Goal: Information Seeking & Learning: Check status

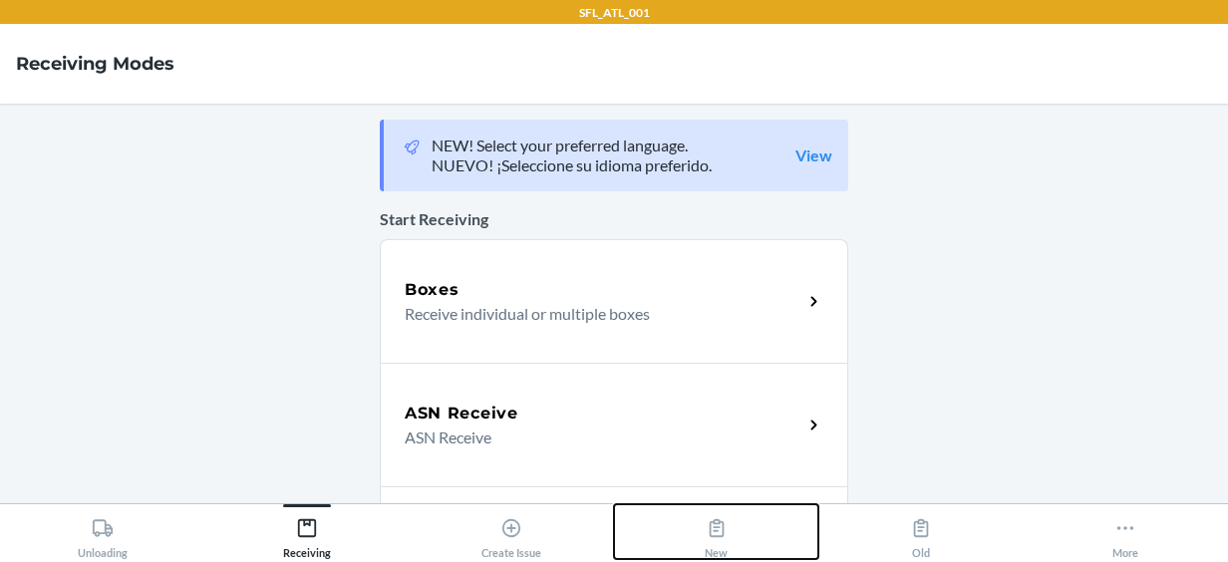
click at [717, 532] on icon at bounding box center [717, 528] width 22 height 22
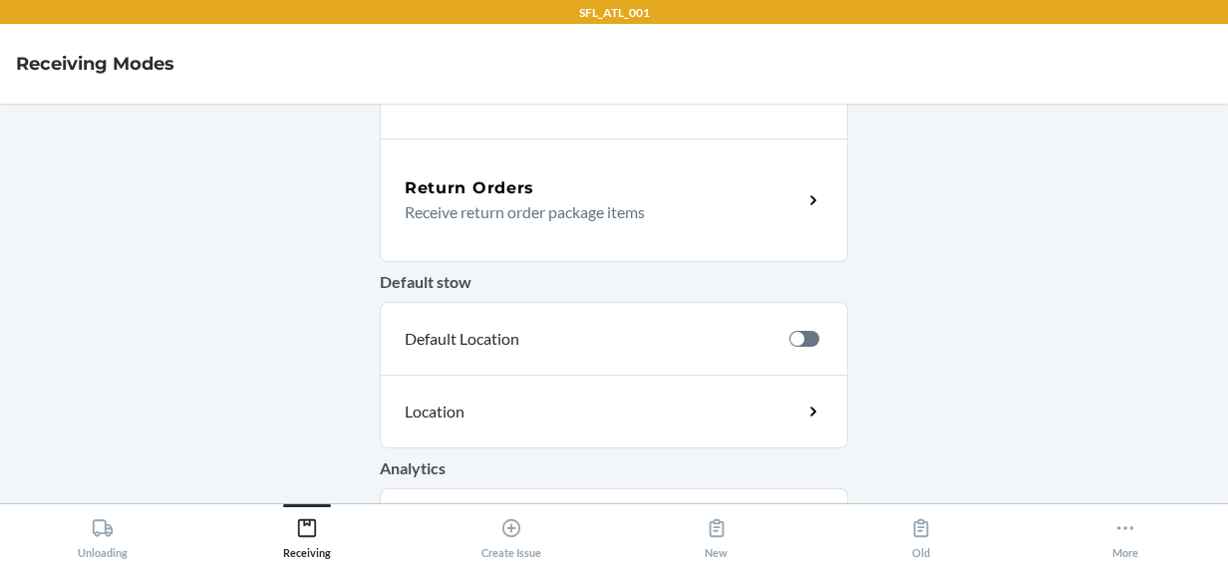
scroll to position [825, 0]
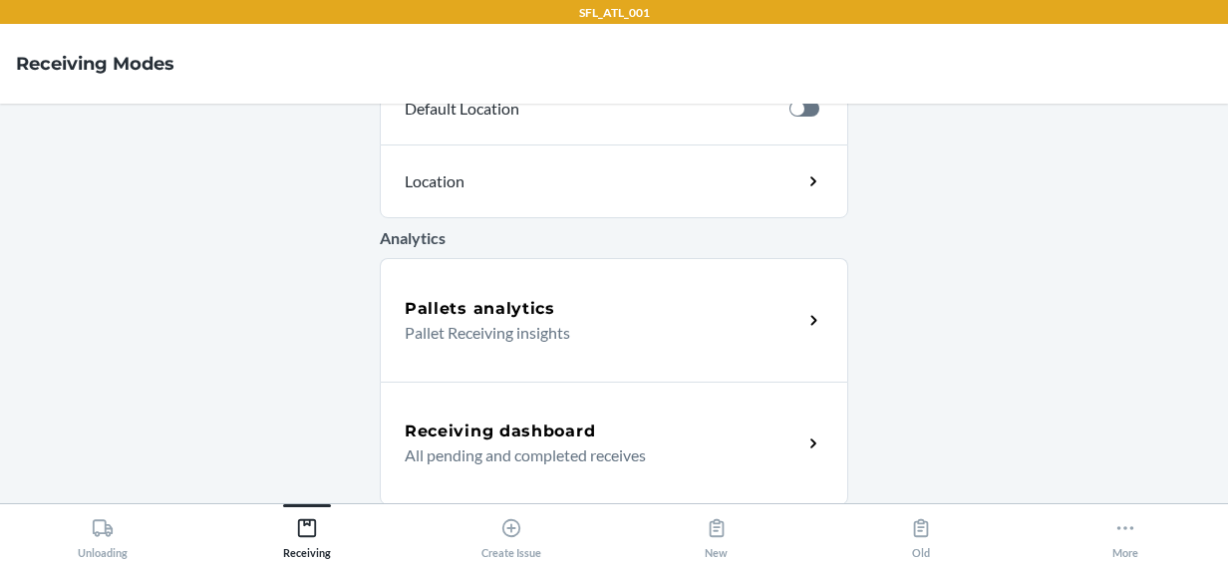
click at [470, 298] on h5 "Pallets analytics" at bounding box center [480, 309] width 151 height 24
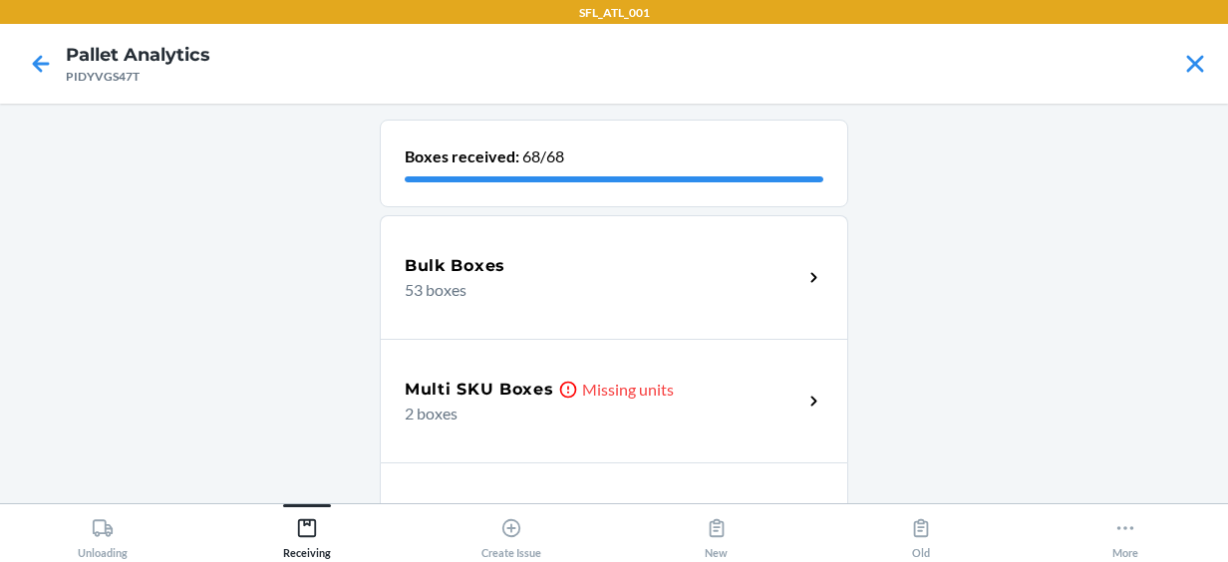
click at [514, 402] on p "2 boxes" at bounding box center [596, 414] width 382 height 24
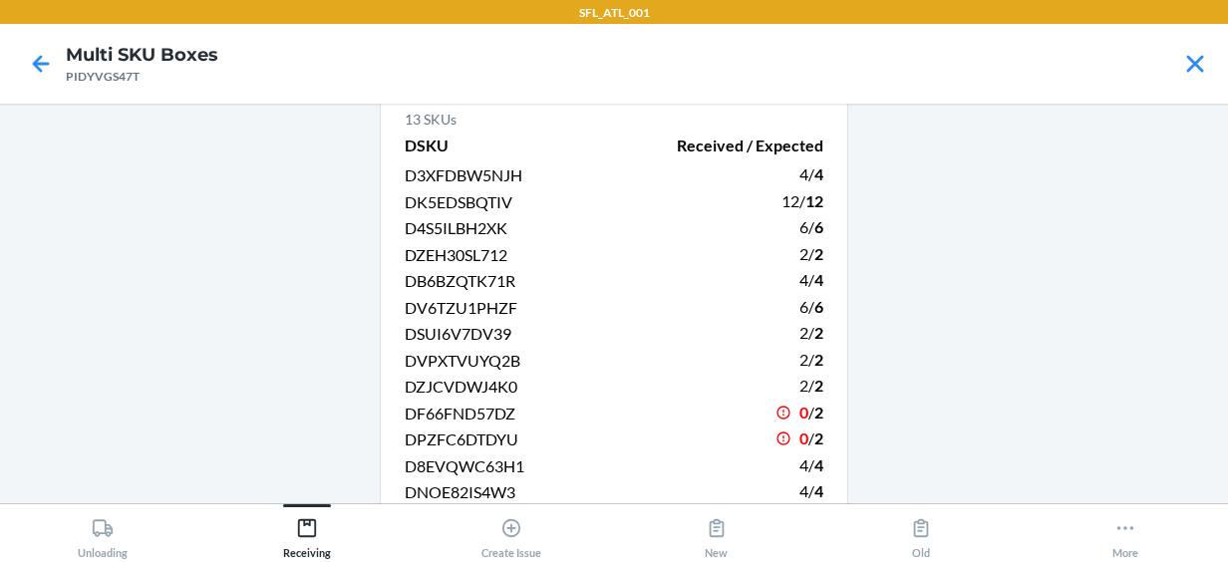
scroll to position [62, 0]
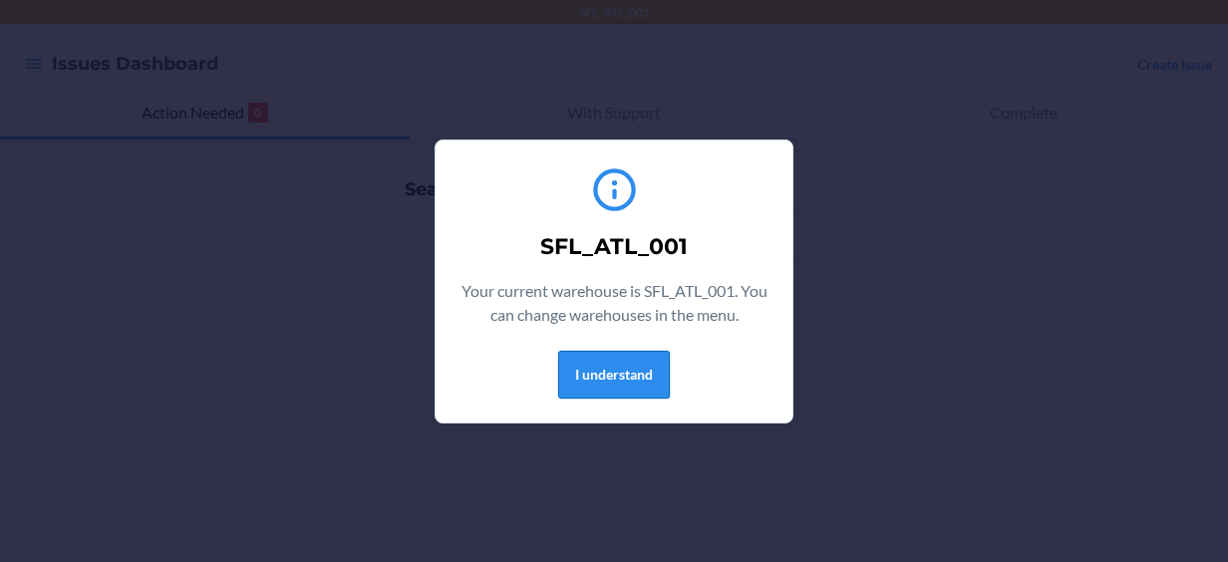
click at [600, 360] on button "I understand" at bounding box center [614, 375] width 112 height 48
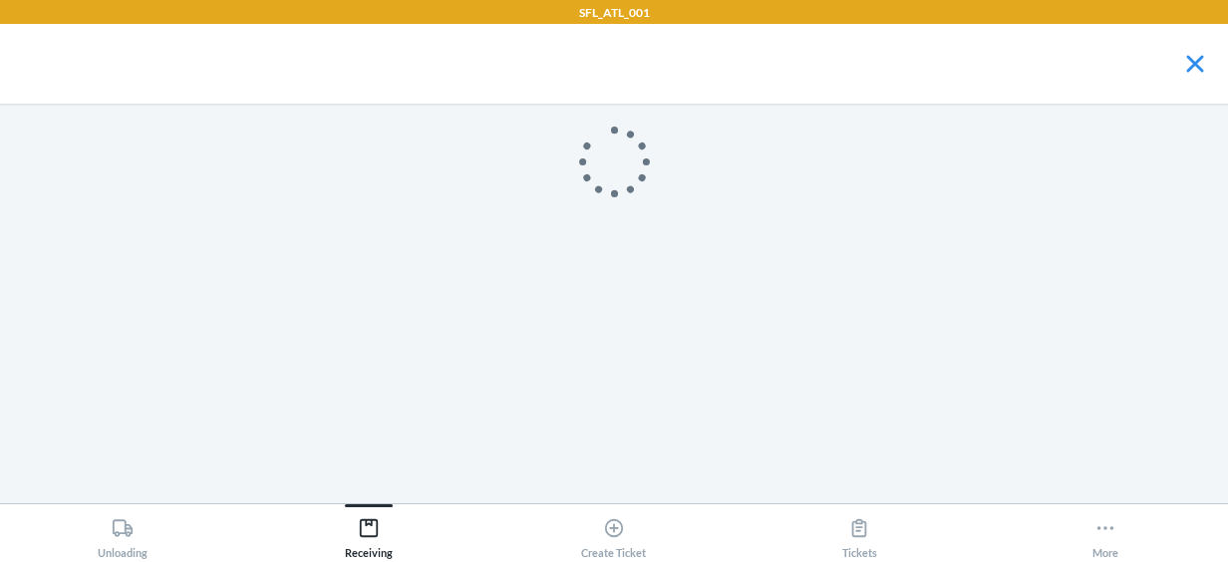
click at [662, 364] on main at bounding box center [614, 304] width 1228 height 400
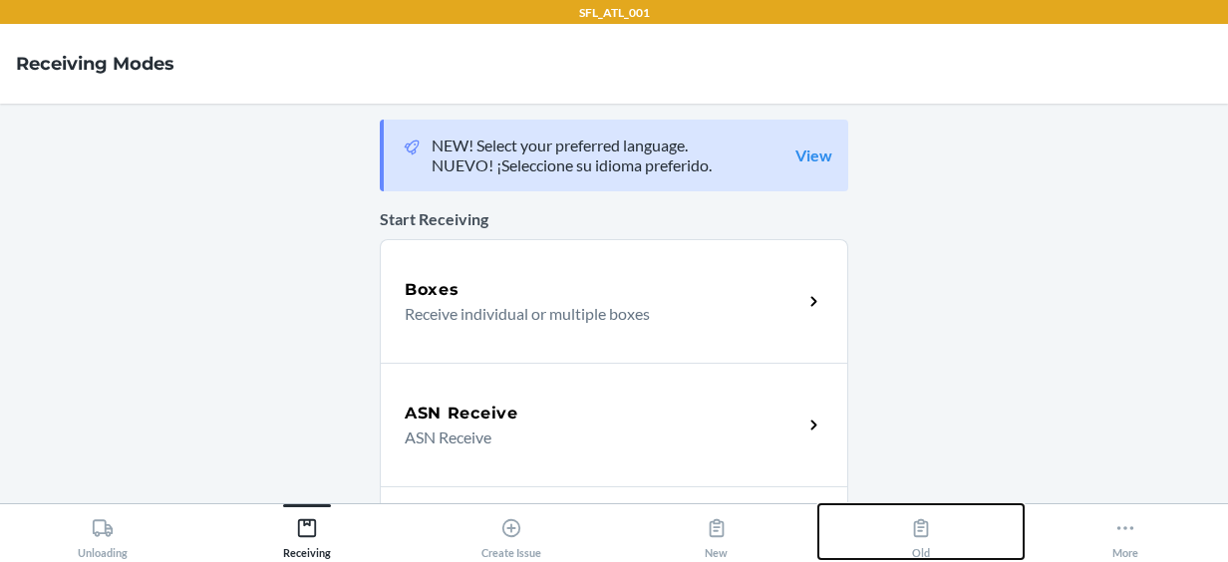
click at [965, 530] on button "Old" at bounding box center [920, 531] width 204 height 55
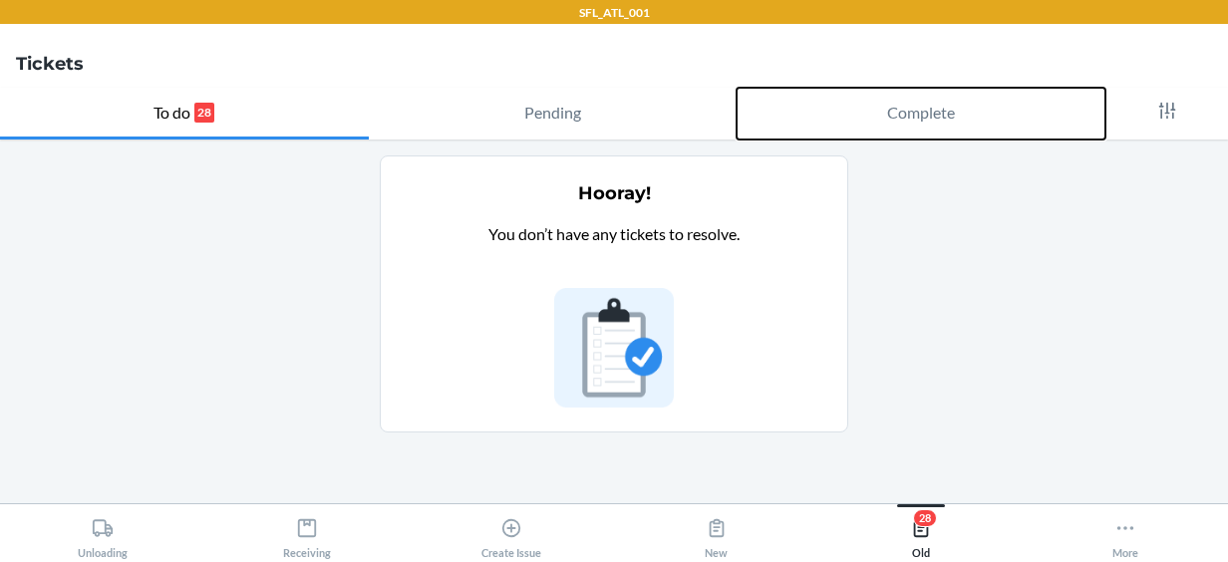
click at [933, 121] on p "Complete" at bounding box center [921, 113] width 68 height 24
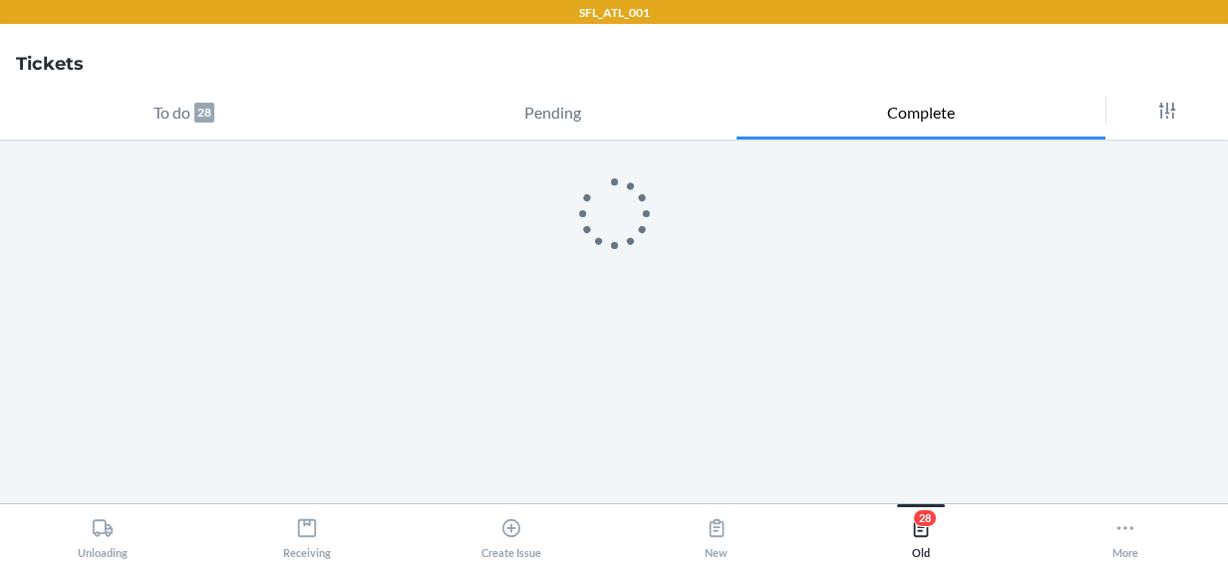
click at [558, 183] on div at bounding box center [614, 213] width 468 height 85
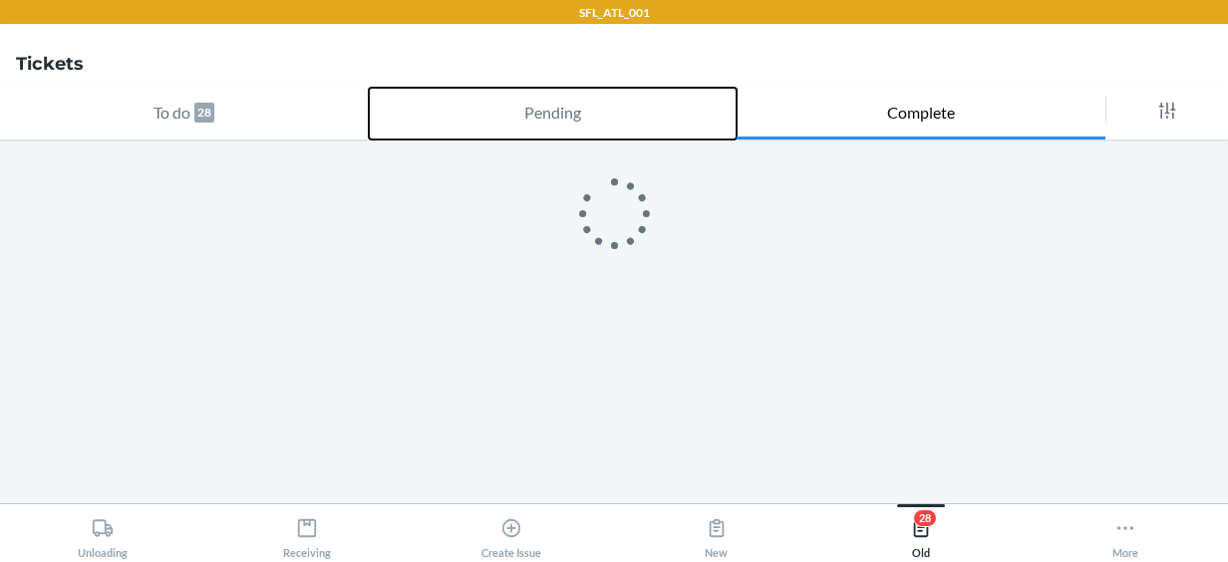
click at [559, 106] on p "Pending" at bounding box center [552, 113] width 57 height 24
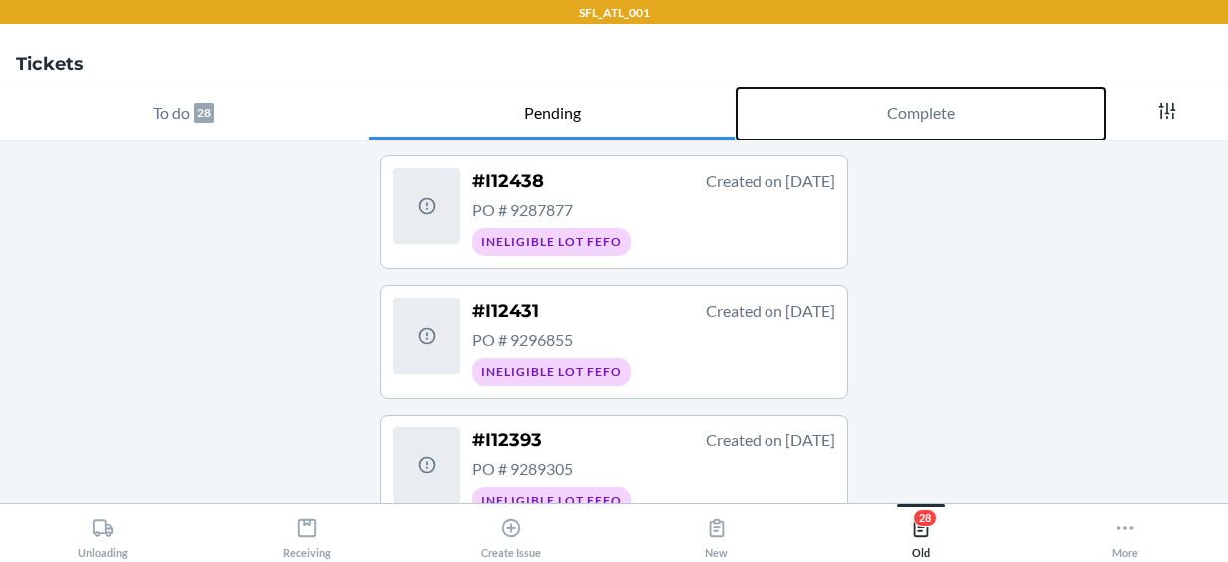
click at [908, 124] on p "Complete" at bounding box center [921, 113] width 68 height 24
click at [895, 108] on p "Complete" at bounding box center [921, 113] width 68 height 24
click at [917, 117] on p "Complete" at bounding box center [921, 113] width 68 height 24
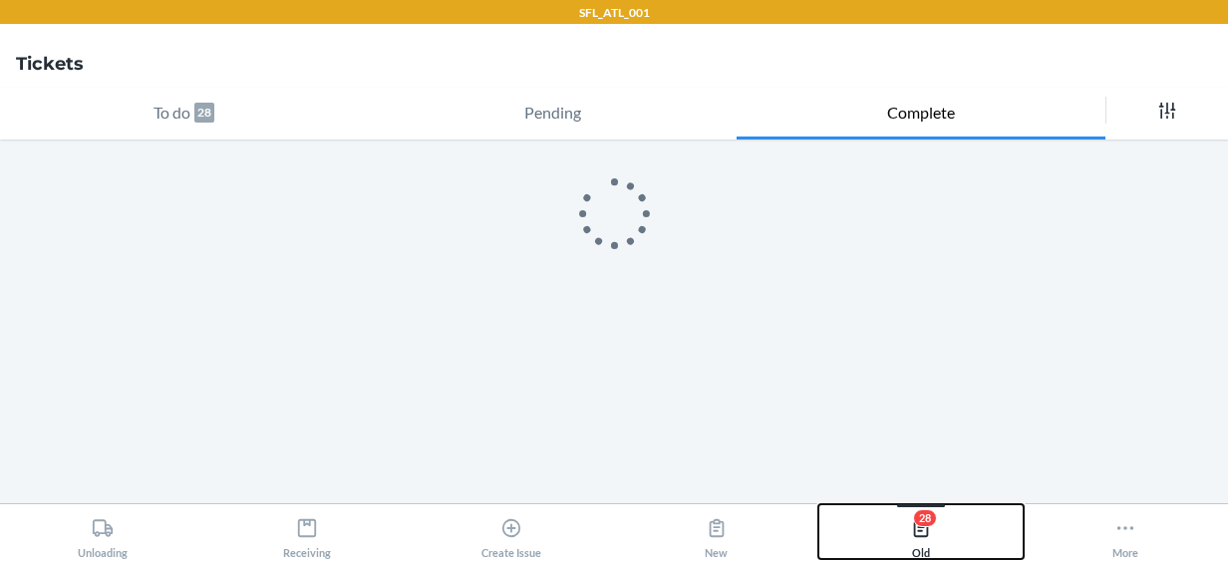
click at [910, 539] on div "28 Old" at bounding box center [921, 534] width 22 height 50
click at [742, 547] on button "New" at bounding box center [716, 531] width 204 height 55
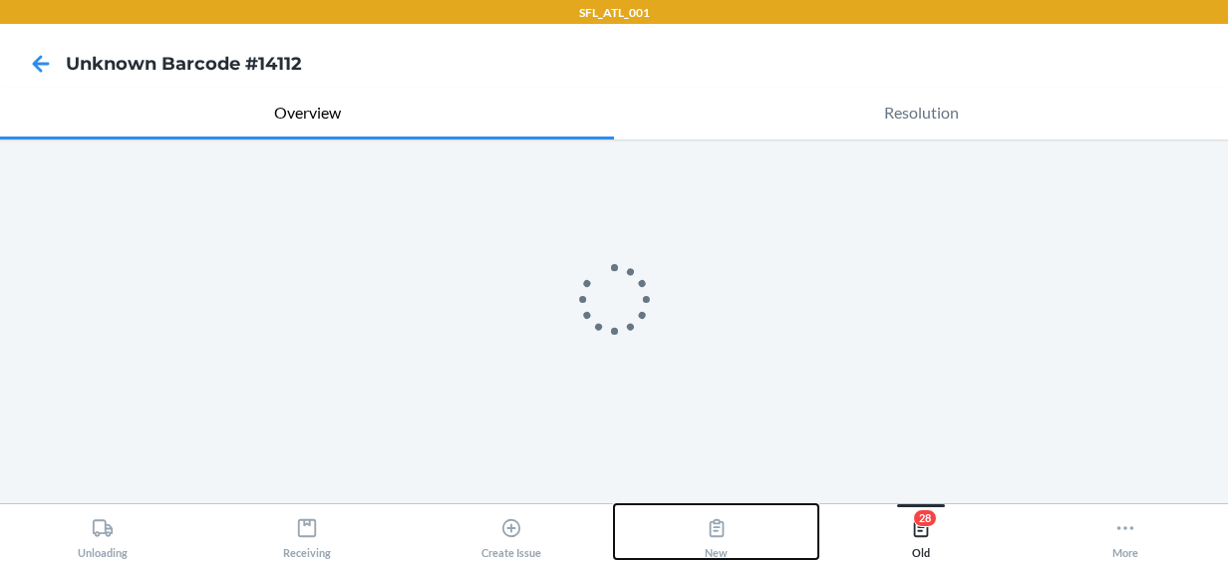
click at [721, 545] on div "New" at bounding box center [716, 534] width 23 height 50
click at [710, 542] on div "New" at bounding box center [716, 534] width 23 height 50
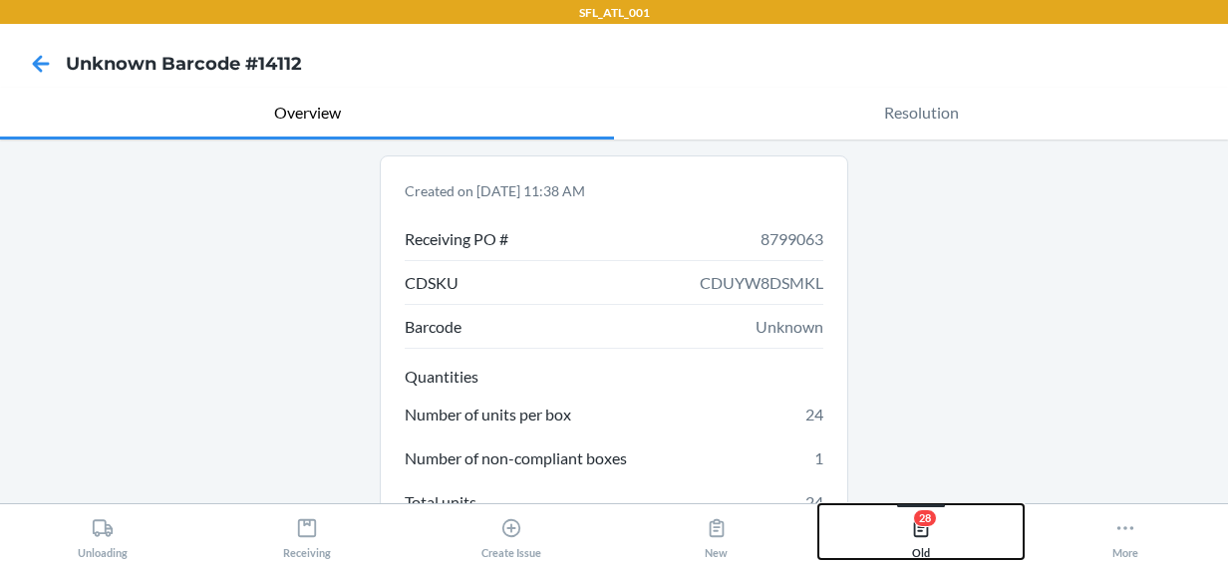
click at [933, 548] on button "28 Old" at bounding box center [920, 531] width 204 height 55
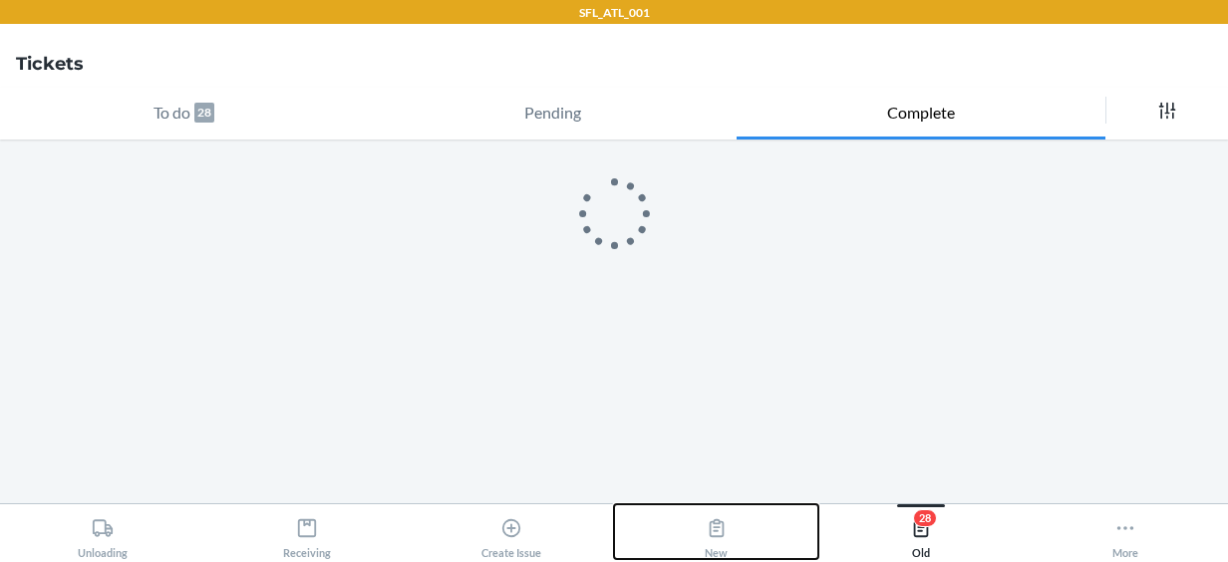
click at [706, 544] on div "New" at bounding box center [716, 534] width 23 height 50
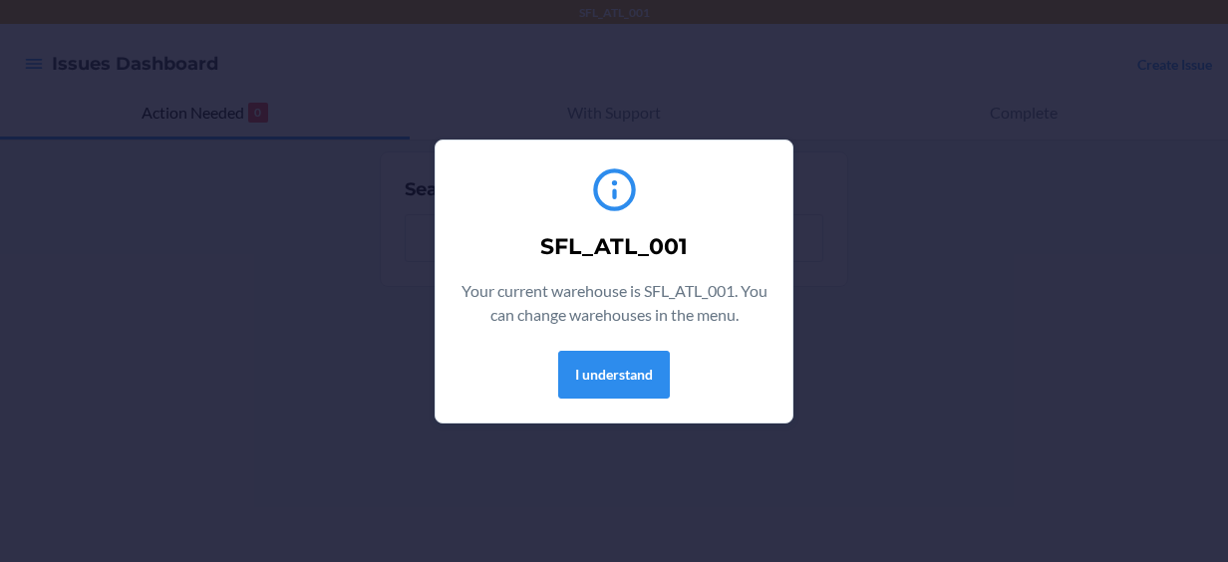
click at [668, 407] on section "SFL_ATL_001 Your current warehouse is SFL_ATL_001. You can change warehouses in…" at bounding box center [614, 282] width 359 height 284
click at [642, 349] on div "SFL_ATL_001 Your current warehouse is SFL_ATL_001. You can change warehouses in…" at bounding box center [614, 281] width 309 height 250
click at [644, 369] on button "I understand" at bounding box center [614, 375] width 112 height 48
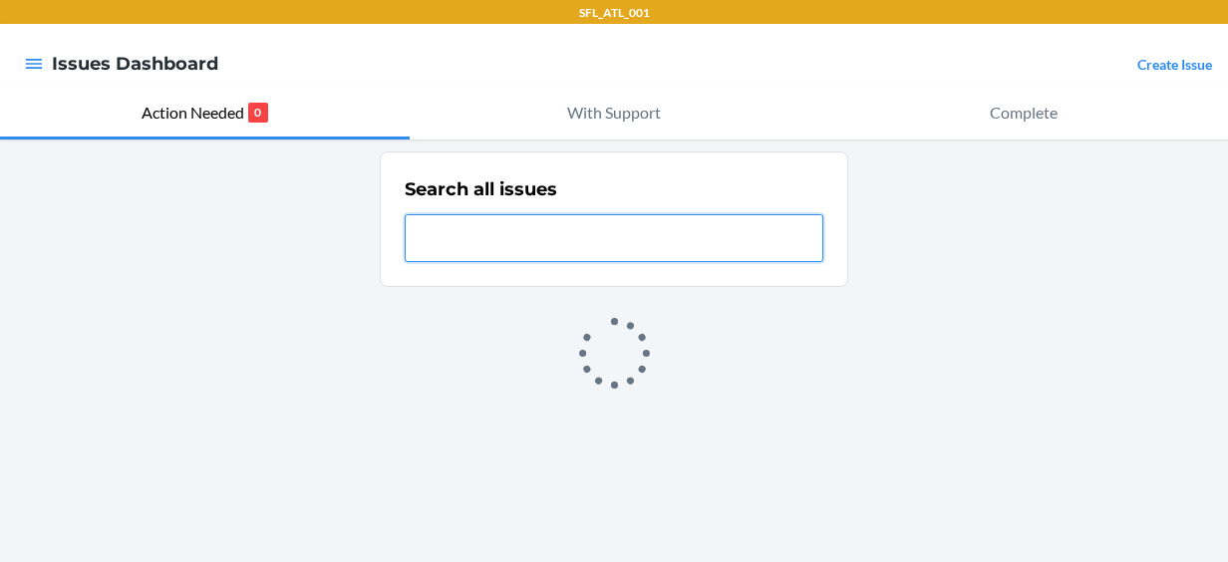
click at [720, 244] on input "text" at bounding box center [614, 238] width 419 height 48
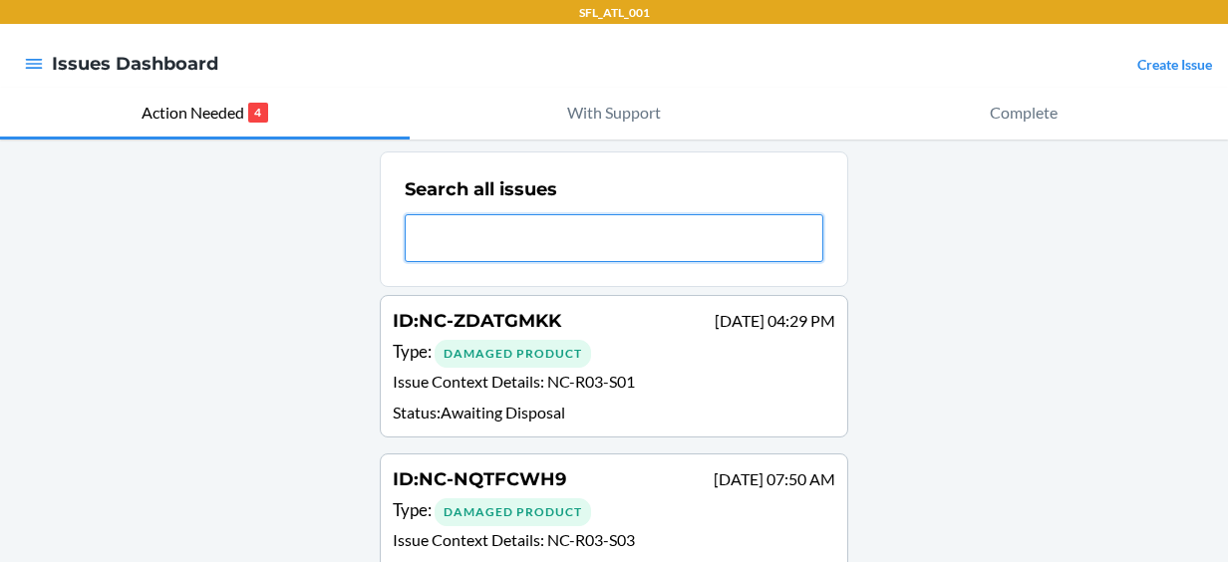
paste input "DMYHBBU3XZJ"
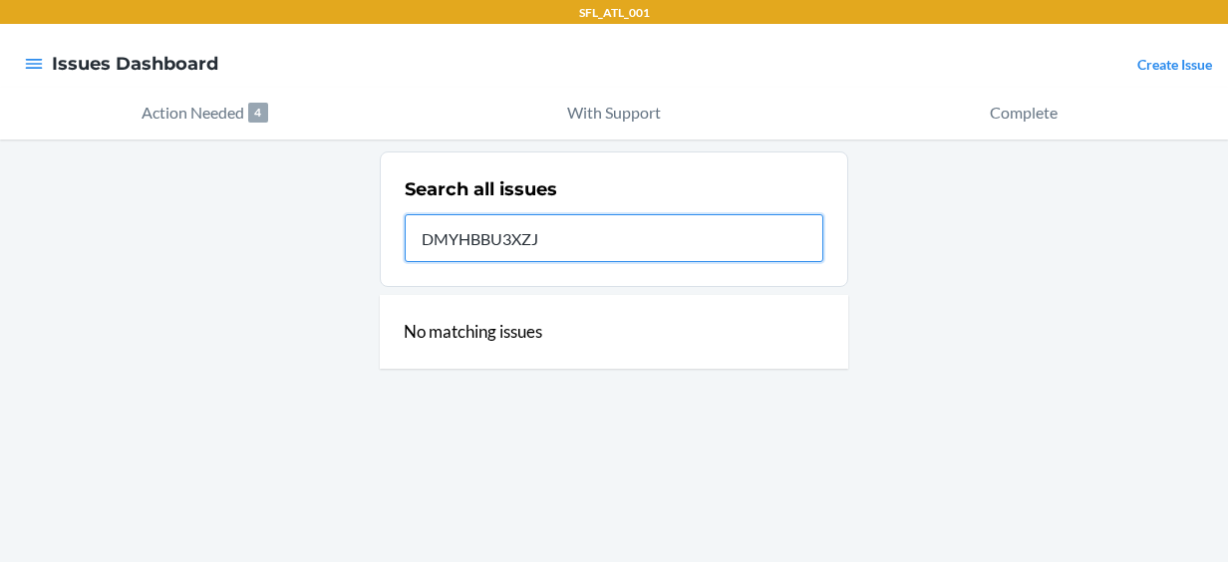
type input "DMYHBBU3XZ"
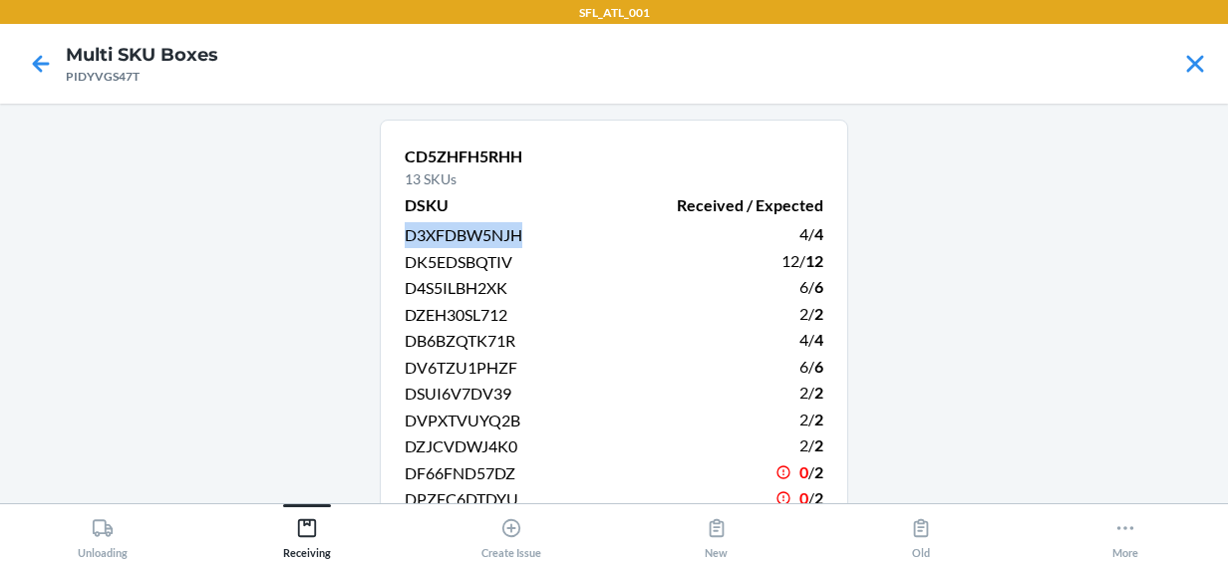
drag, startPoint x: 520, startPoint y: 237, endPoint x: 386, endPoint y: 239, distance: 134.6
click at [386, 239] on div "CD5ZHFH5RHH 13 SKUs DSKU Received / Expected D3XFDBW5NJH 4 / 4 DK5EDSBQTIV 12 /…" at bounding box center [614, 521] width 468 height 802
copy span "D3XFDBW5NJH"
click at [601, 177] on p "13 SKUs" at bounding box center [614, 178] width 419 height 21
drag, startPoint x: 550, startPoint y: 137, endPoint x: 396, endPoint y: 152, distance: 155.2
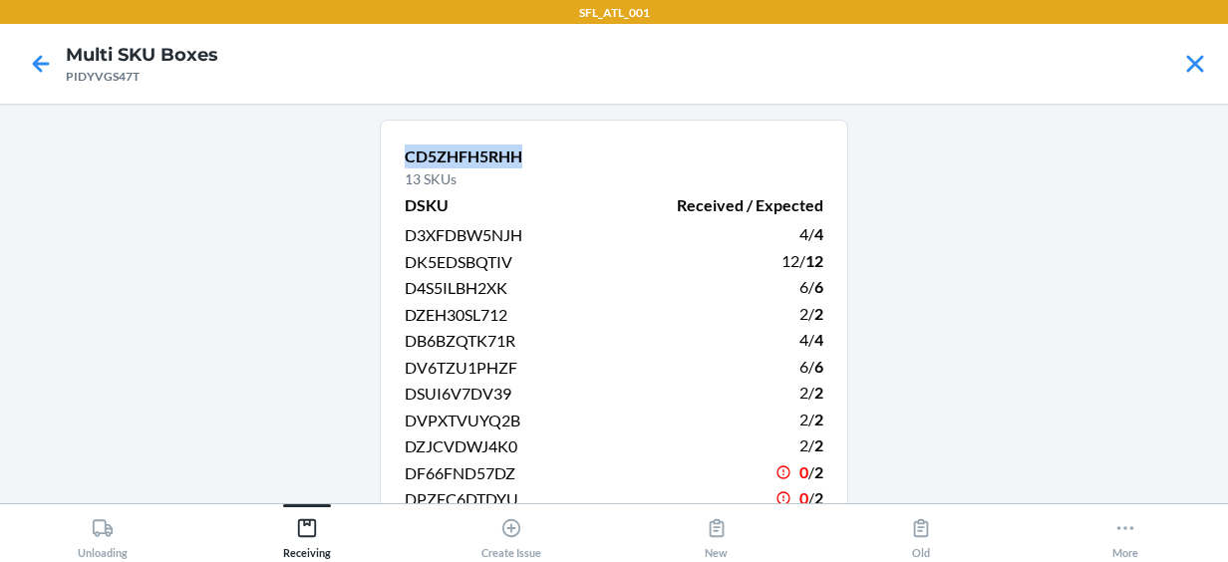
click at [396, 152] on div "CD5ZHFH5RHH 13 SKUs DSKU Received / Expected D3XFDBW5NJH 4 / 4 DK5EDSBQTIV 12 /…" at bounding box center [614, 521] width 468 height 802
copy p "CD5ZHFH5RHH"
click at [1027, 261] on main "CD5ZHFH5RHH 13 SKUs DSKU Received / Expected D3XFDBW5NJH 4 / 4 DK5EDSBQTIV 12 /…" at bounding box center [614, 304] width 1228 height 400
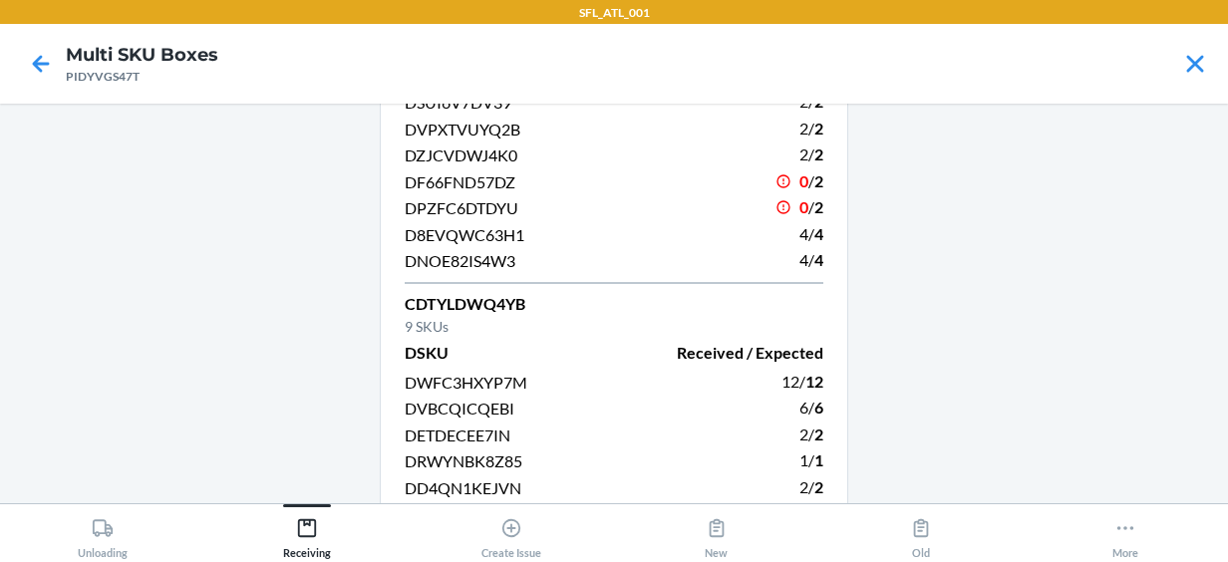
scroll to position [287, 0]
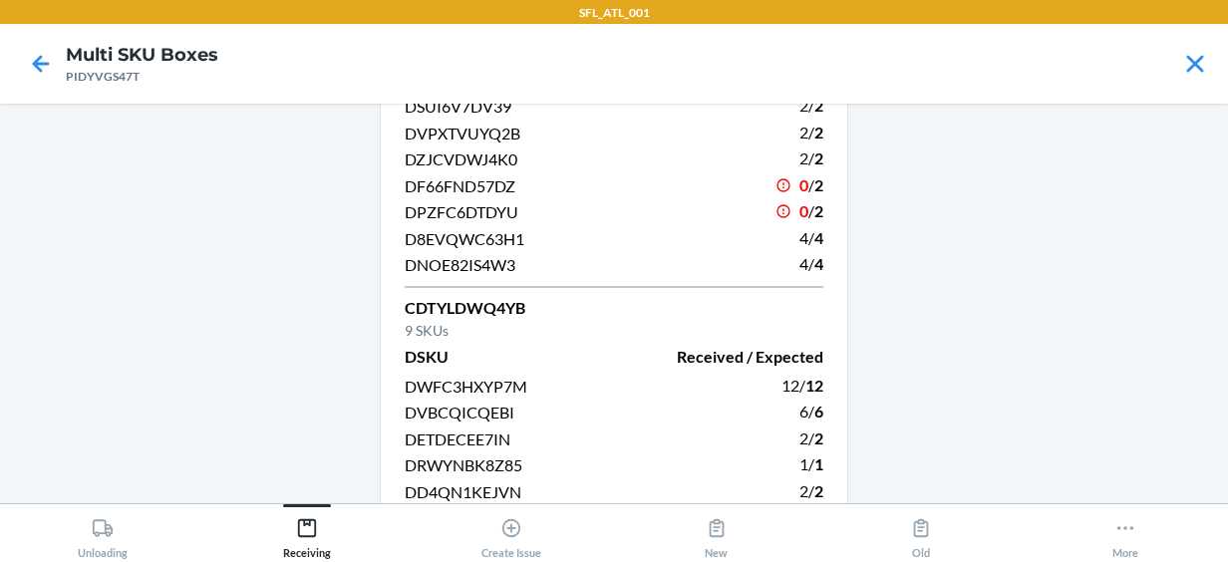
drag, startPoint x: 937, startPoint y: 258, endPoint x: 853, endPoint y: 182, distance: 112.9
click at [853, 182] on main "CD5ZHFH5RHH 13 SKUs DSKU Received / Expected D3XFDBW5NJH 4 / 4 DK5EDSBQTIV 12 /…" at bounding box center [614, 304] width 1228 height 400
